Goal: Navigation & Orientation: Find specific page/section

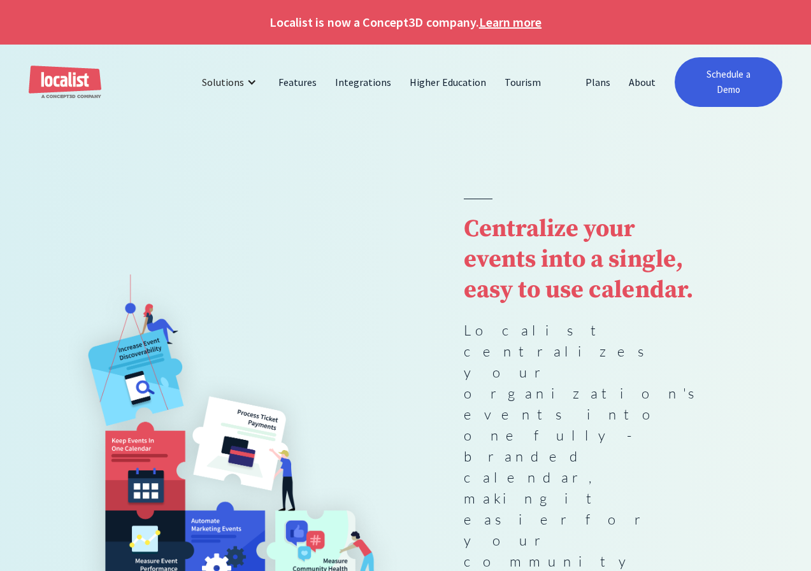
click at [628, 529] on button "Decline" at bounding box center [641, 528] width 91 height 27
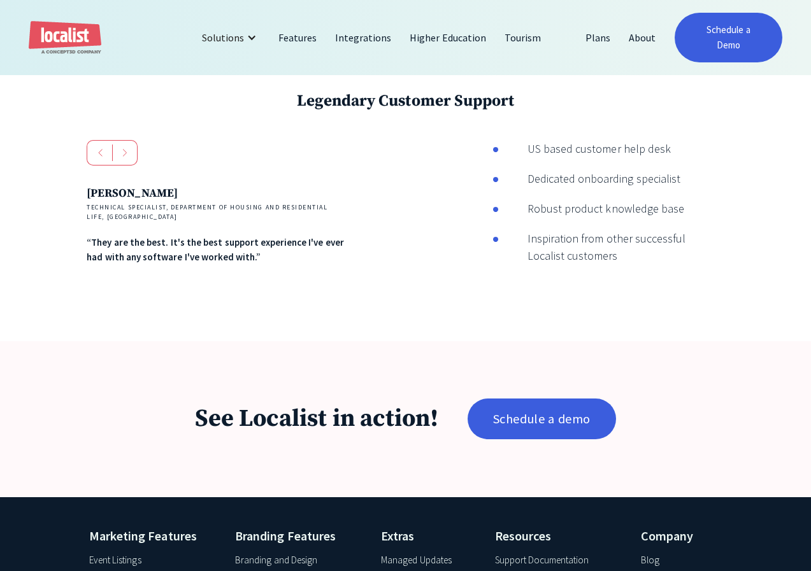
scroll to position [1338, 0]
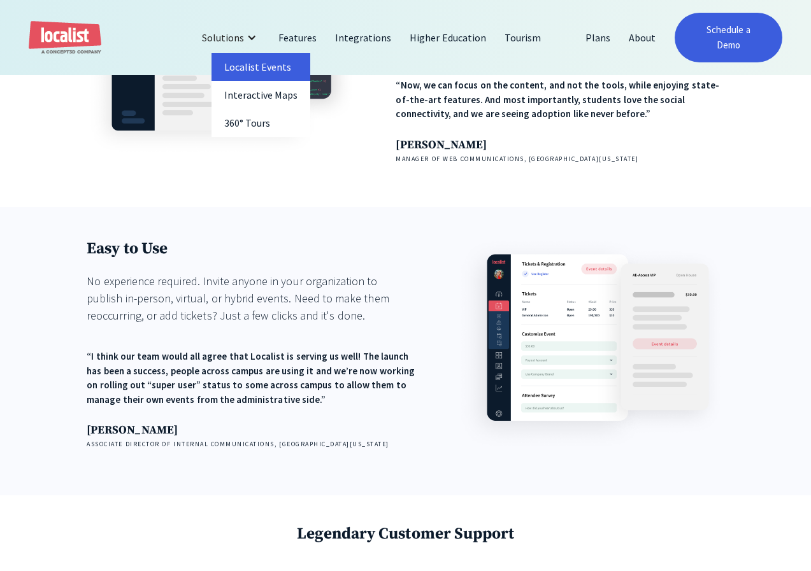
click at [239, 62] on link "Localist Events" at bounding box center [260, 67] width 99 height 28
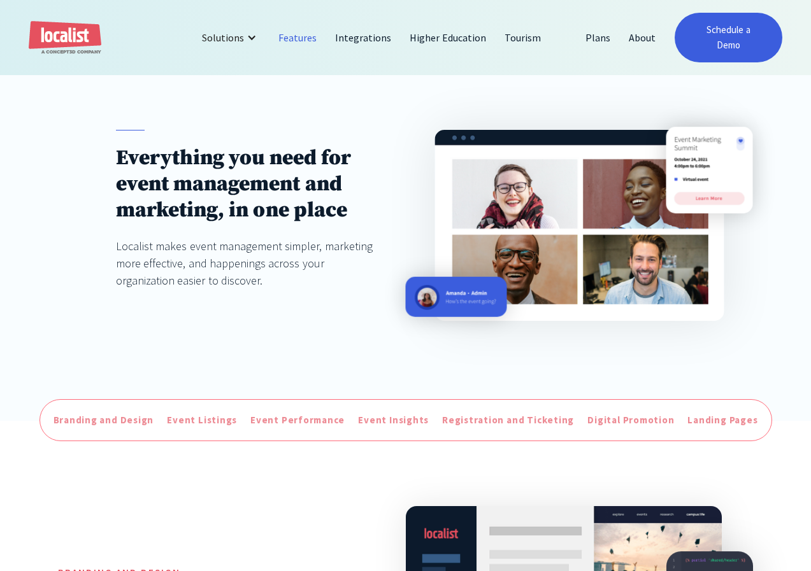
scroll to position [319, 0]
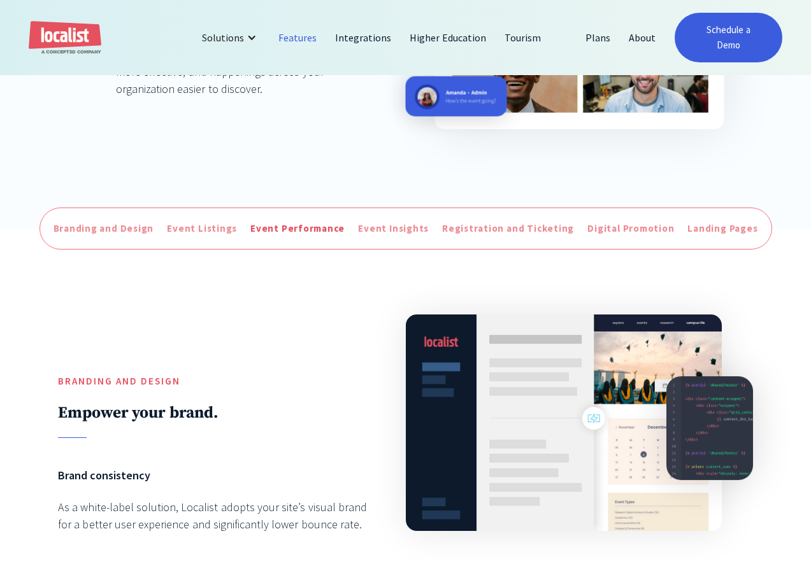
click at [269, 222] on div "Event Performance" at bounding box center [297, 229] width 94 height 15
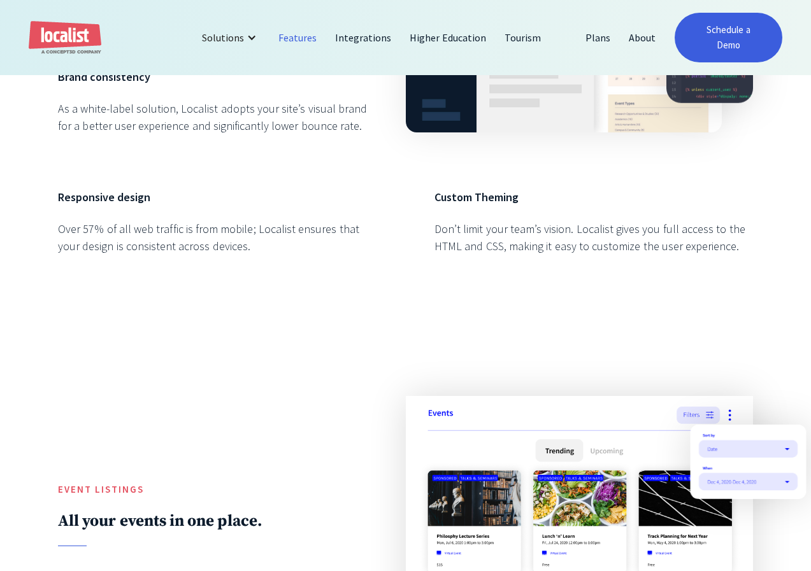
scroll to position [208, 0]
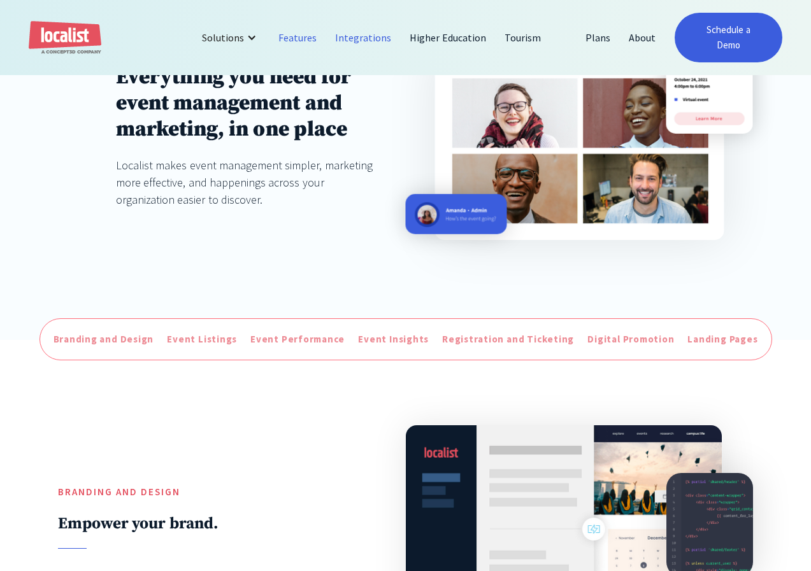
click at [366, 22] on link "Integrations" at bounding box center [363, 37] width 75 height 31
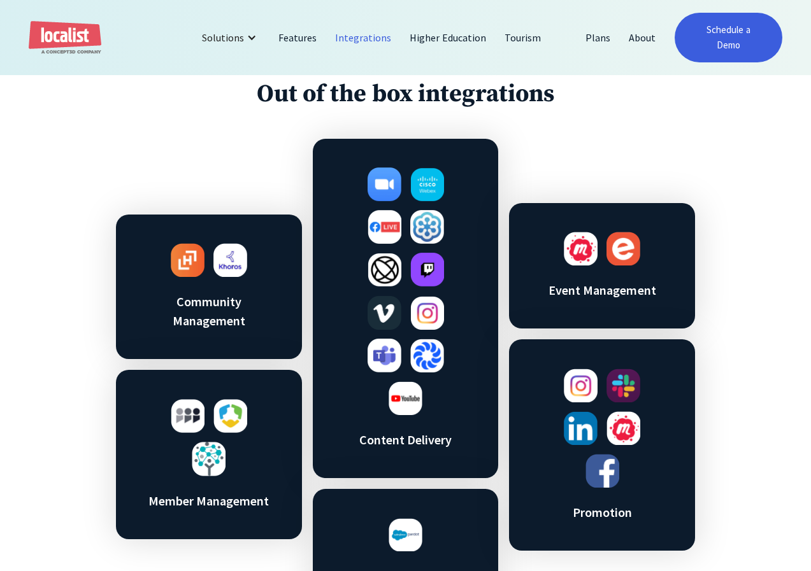
scroll to position [510, 0]
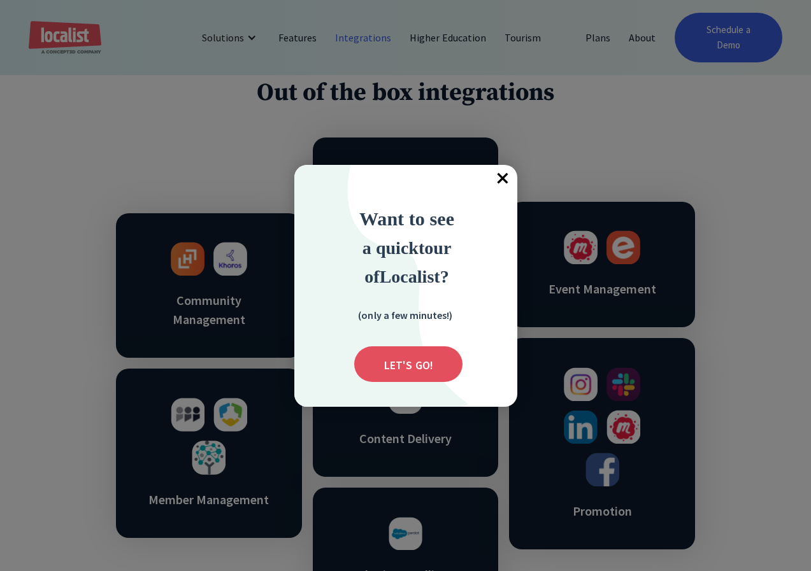
click at [501, 183] on span "×" at bounding box center [503, 179] width 28 height 28
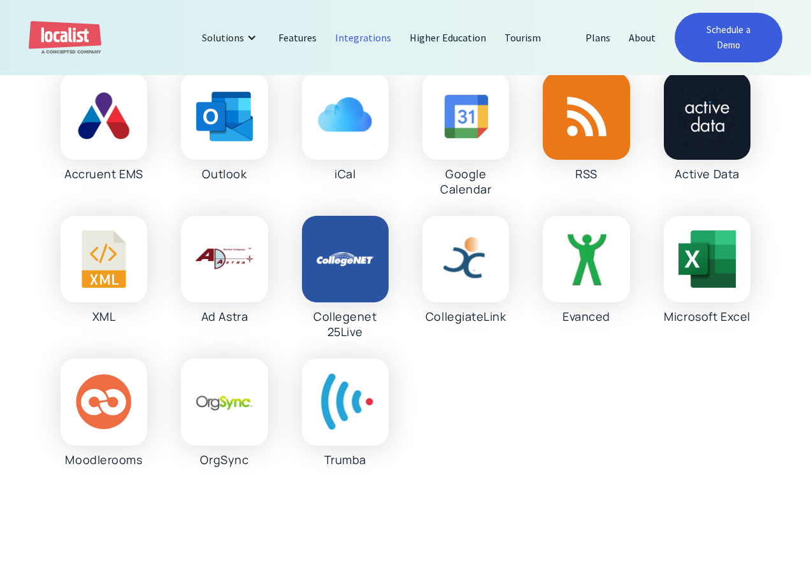
scroll to position [2166, 0]
